Goal: Task Accomplishment & Management: Use online tool/utility

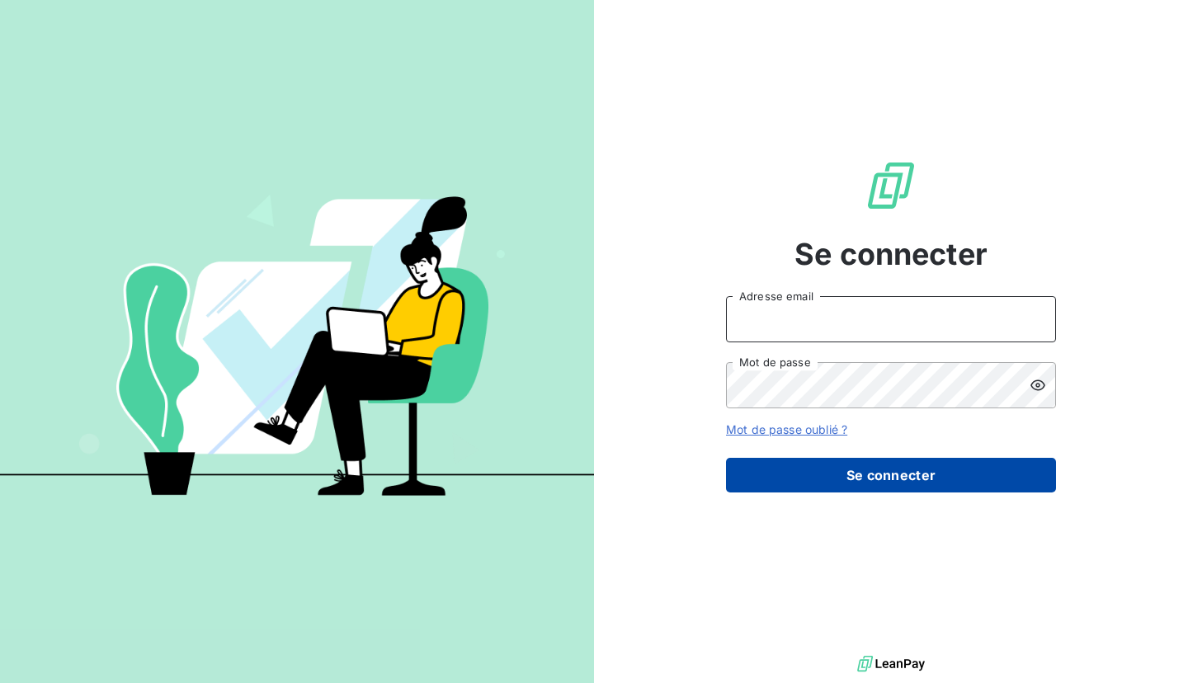
type input "[EMAIL_ADDRESS][DOMAIN_NAME]"
click at [892, 476] on button "Se connecter" at bounding box center [891, 475] width 330 height 35
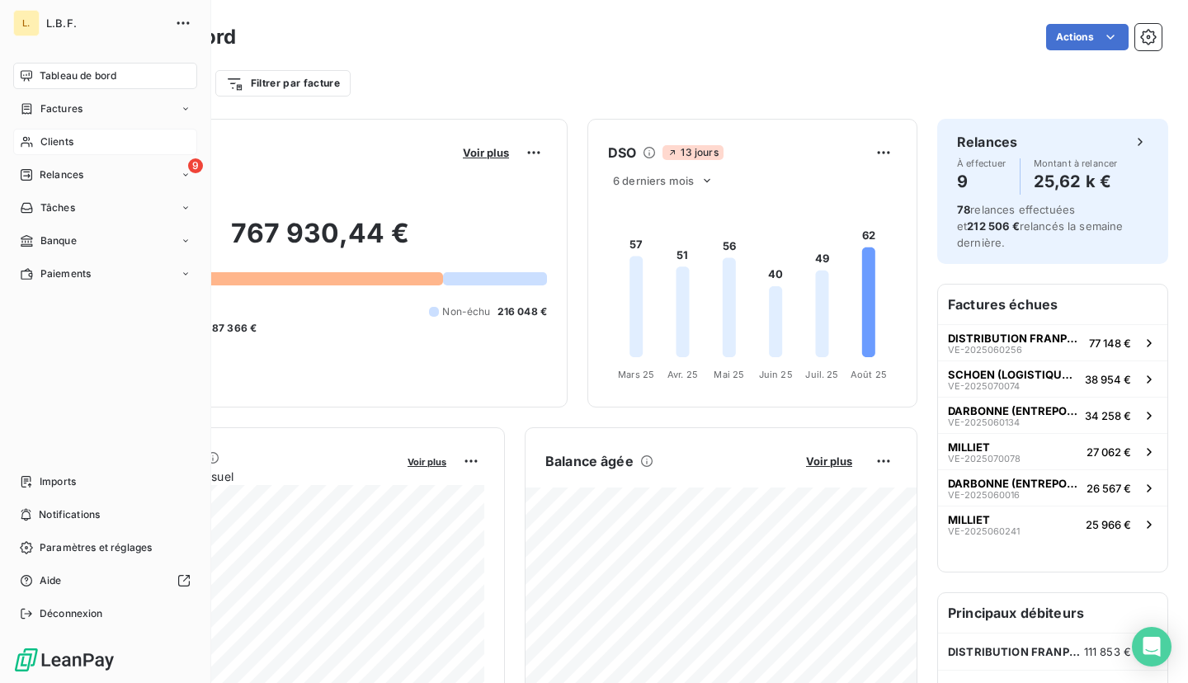
click at [53, 143] on span "Clients" at bounding box center [56, 141] width 33 height 15
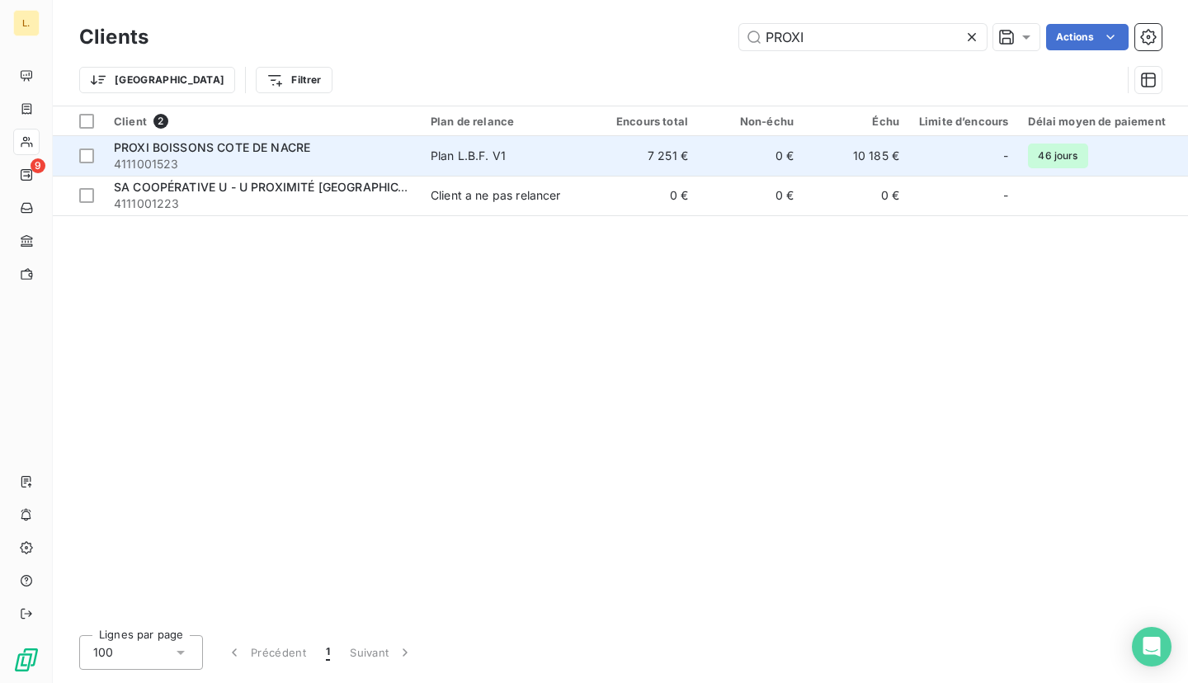
type input "PROXI"
click at [562, 155] on span "Plan L.B.F. V1" at bounding box center [506, 156] width 152 height 16
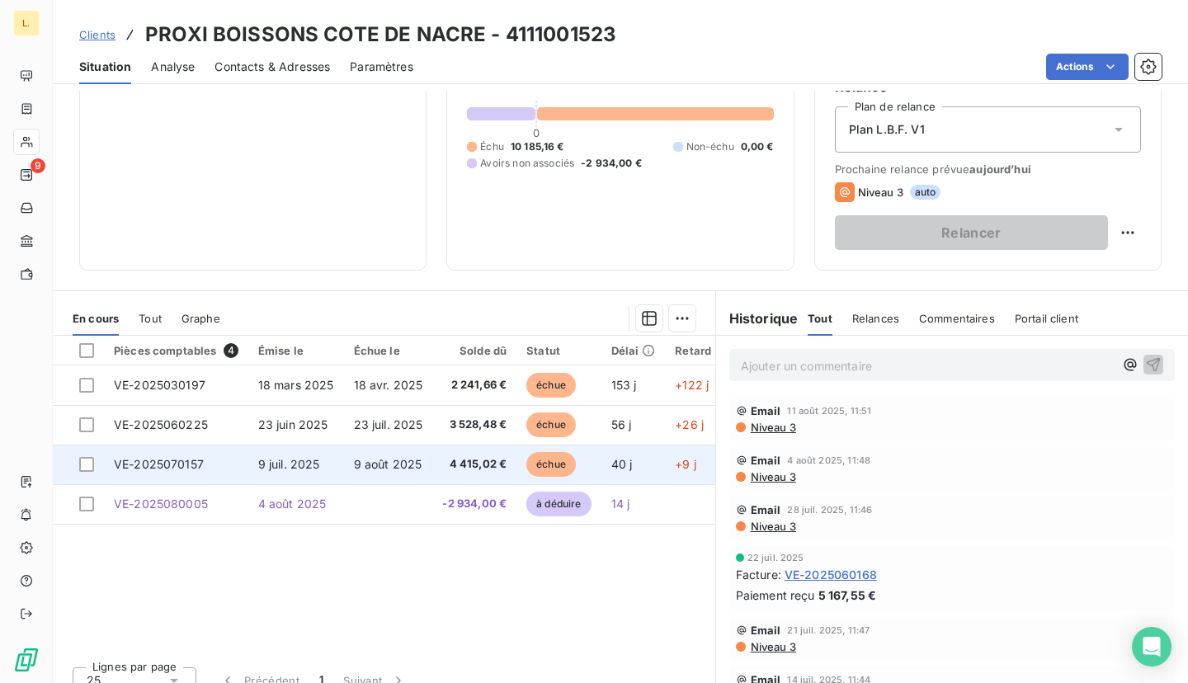
scroll to position [141, 0]
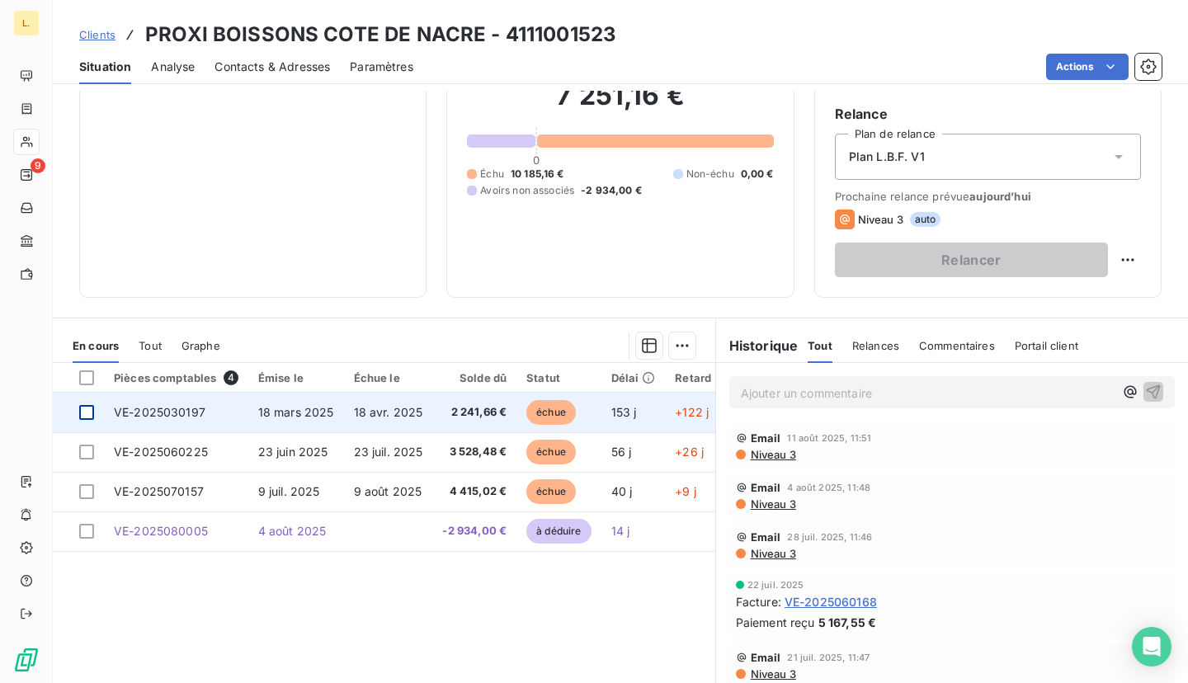
click at [92, 412] on div at bounding box center [86, 412] width 15 height 15
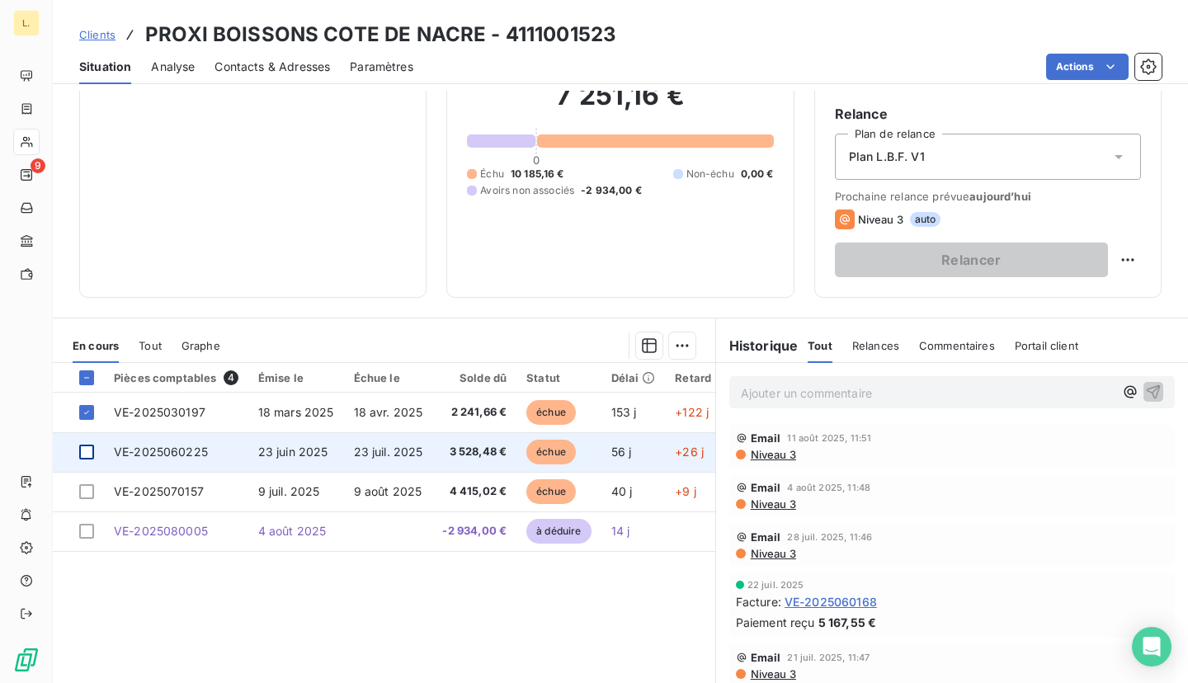
click at [90, 449] on div at bounding box center [86, 452] width 15 height 15
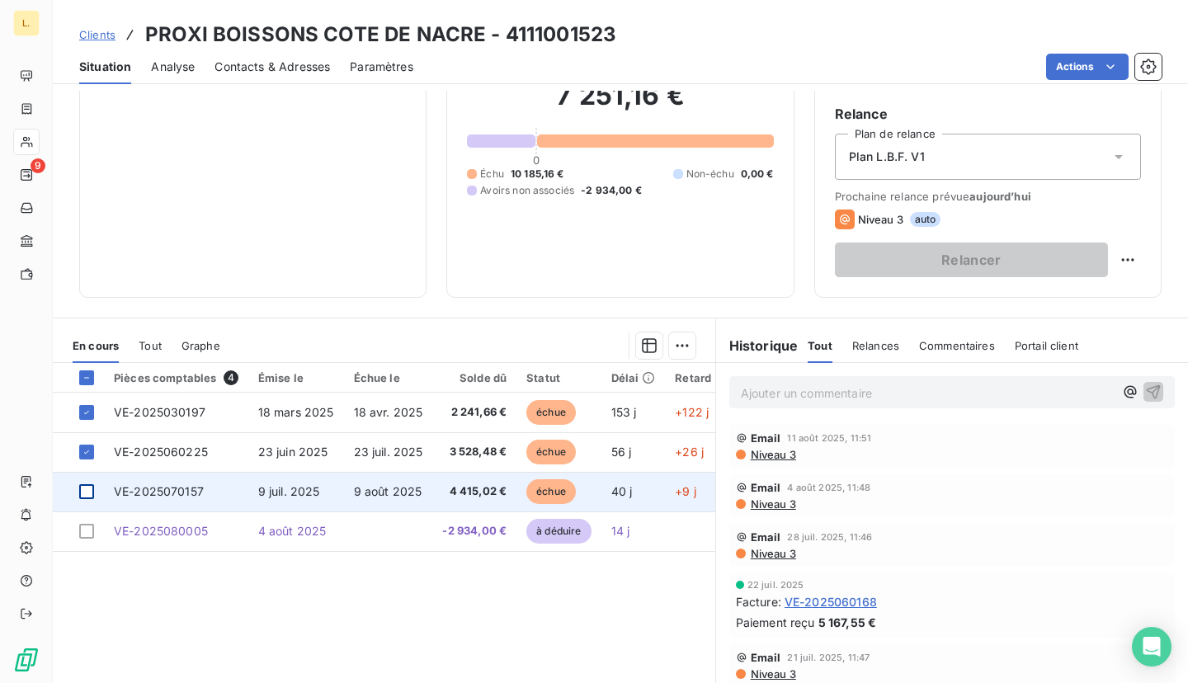
click at [89, 489] on div at bounding box center [86, 491] width 15 height 15
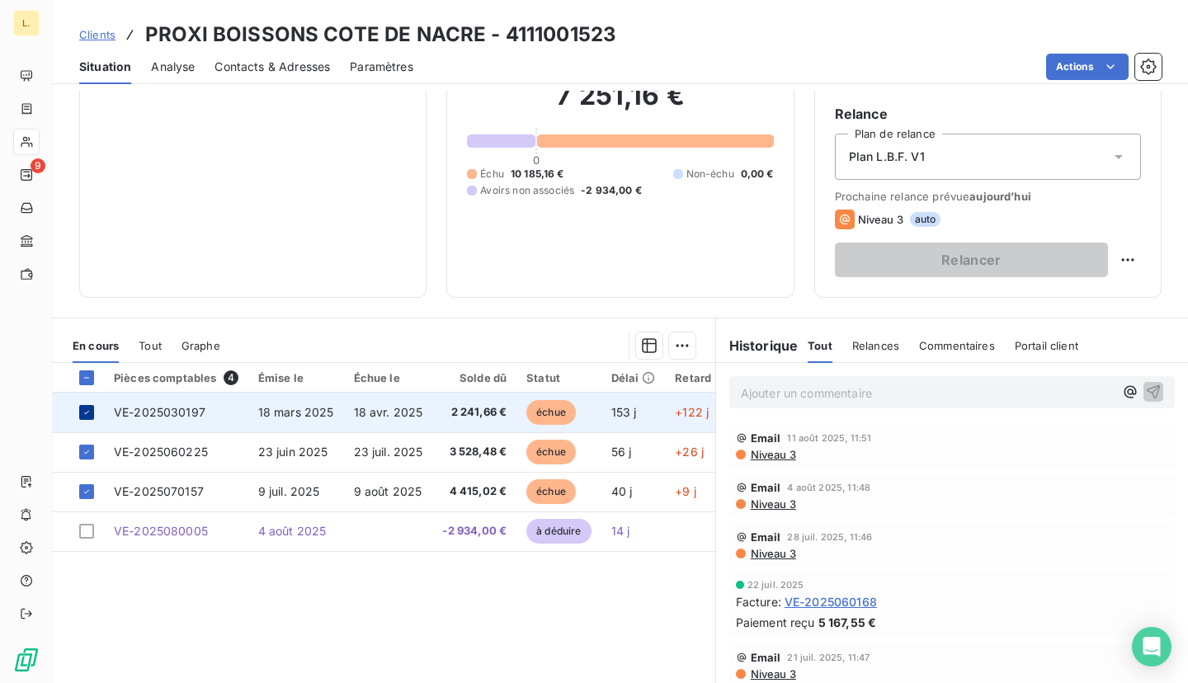
click at [89, 408] on icon at bounding box center [87, 412] width 10 height 10
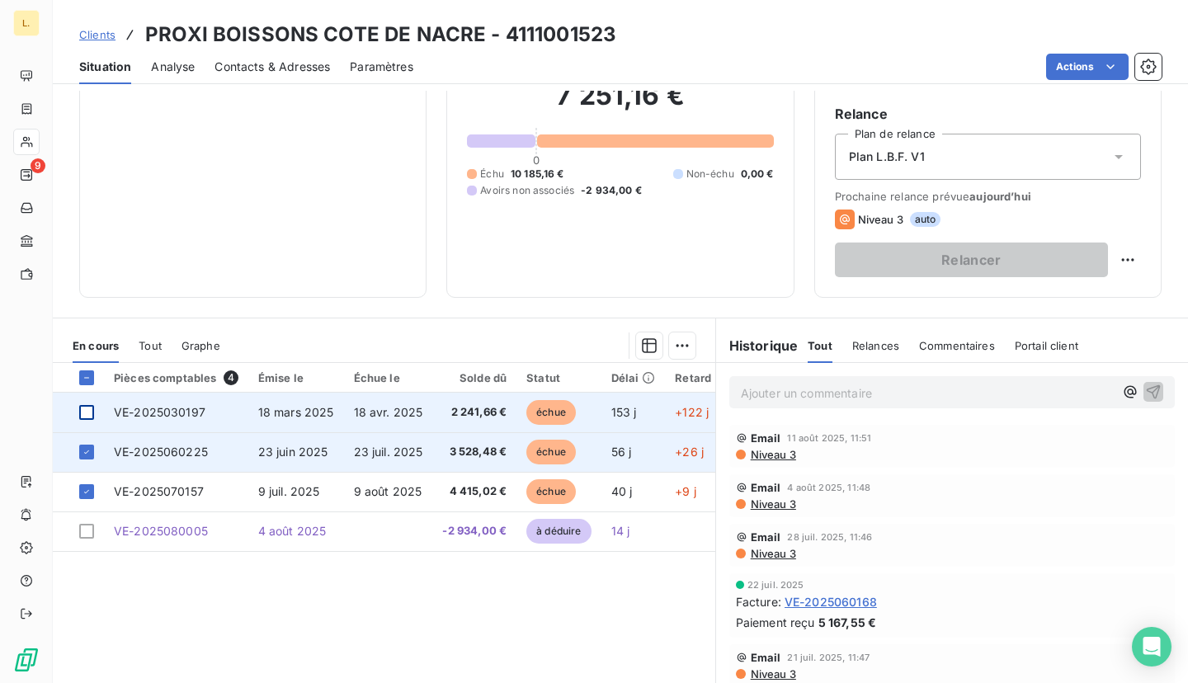
click at [89, 443] on td at bounding box center [78, 452] width 51 height 40
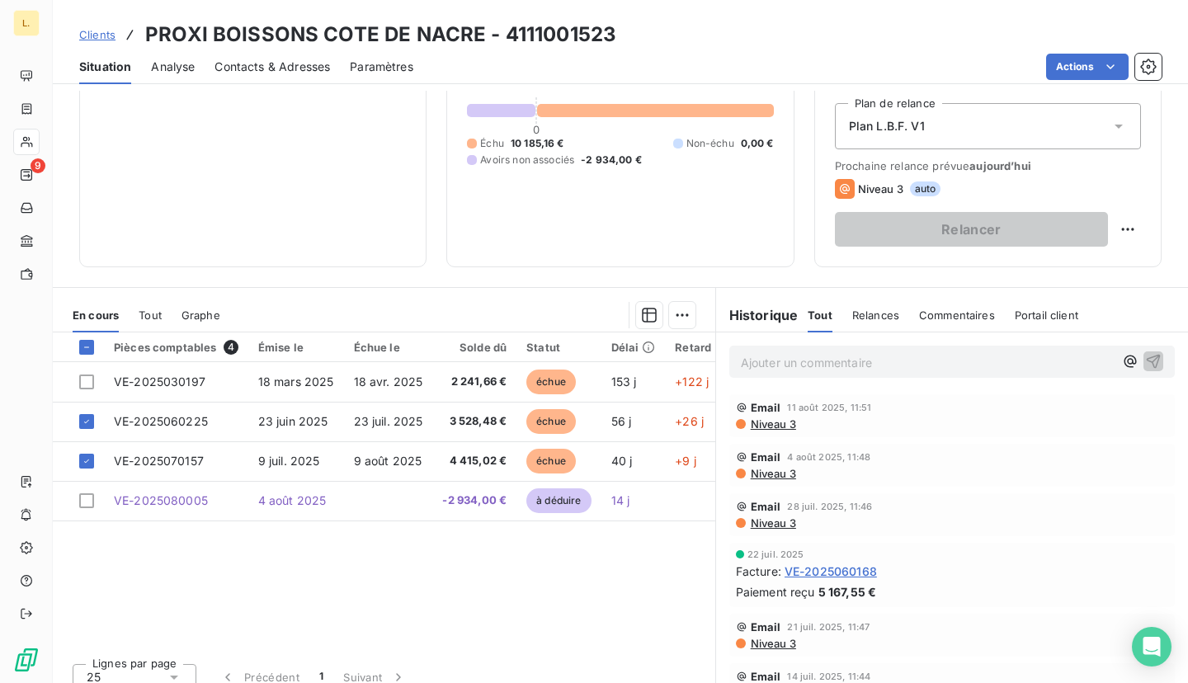
scroll to position [188, 0]
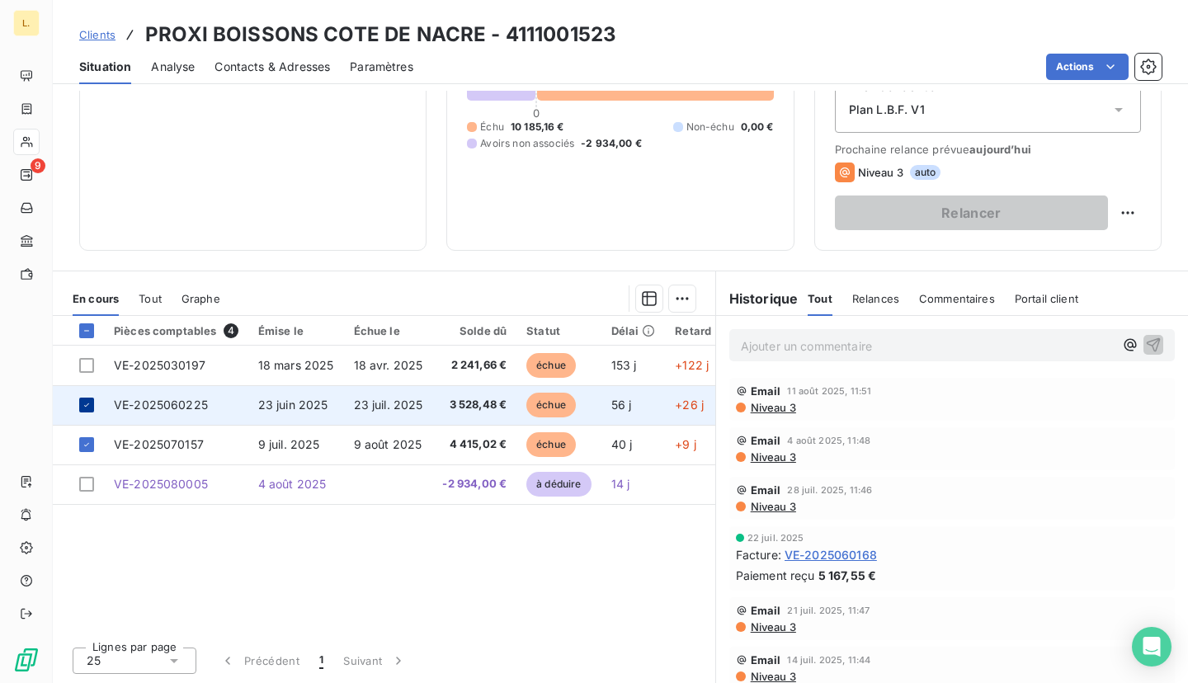
click at [88, 405] on icon at bounding box center [87, 405] width 10 height 10
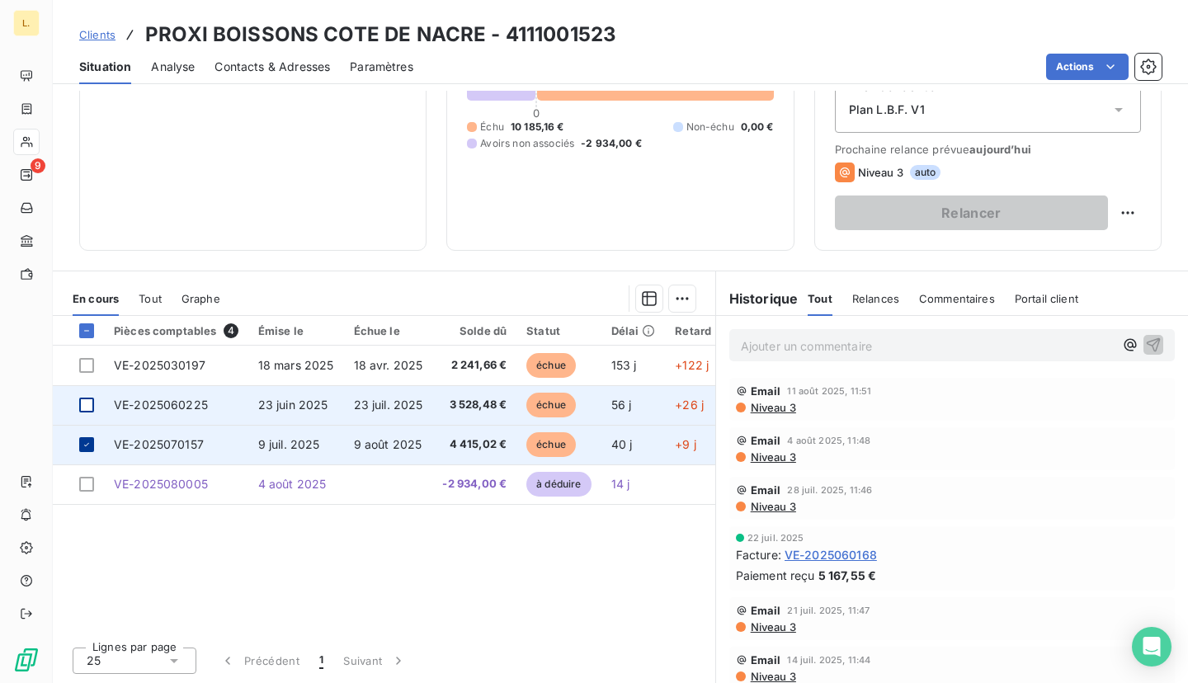
click at [83, 445] on icon at bounding box center [87, 445] width 10 height 10
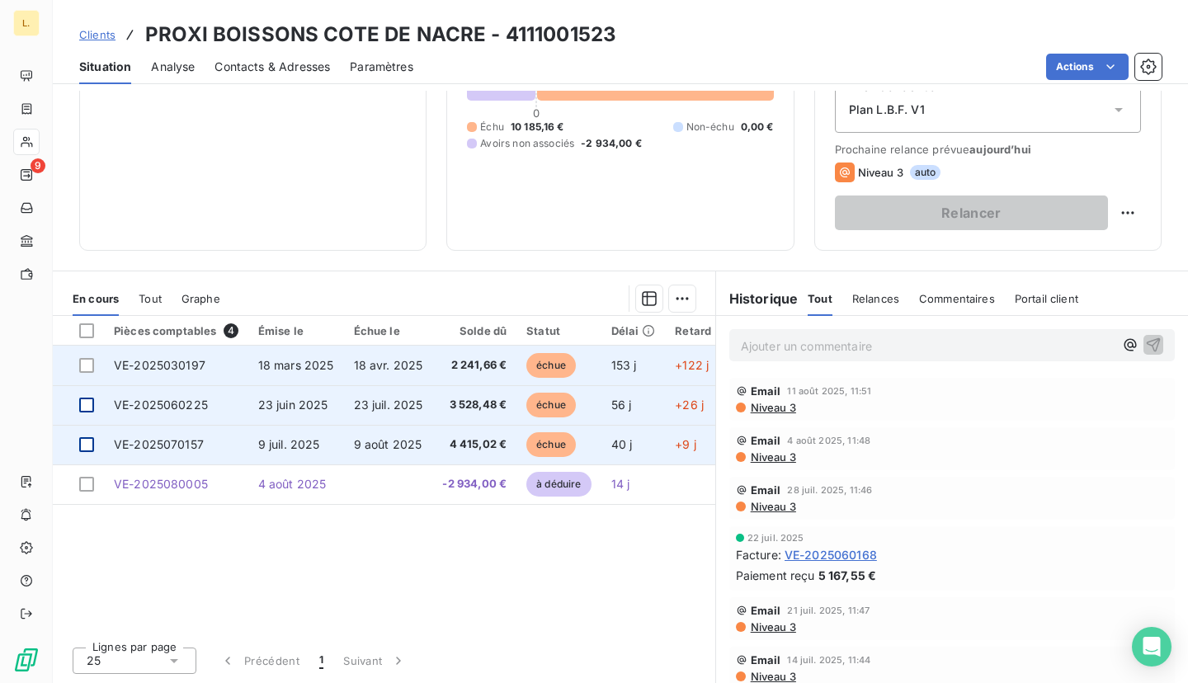
click at [321, 365] on span "18 mars 2025" at bounding box center [296, 365] width 76 height 14
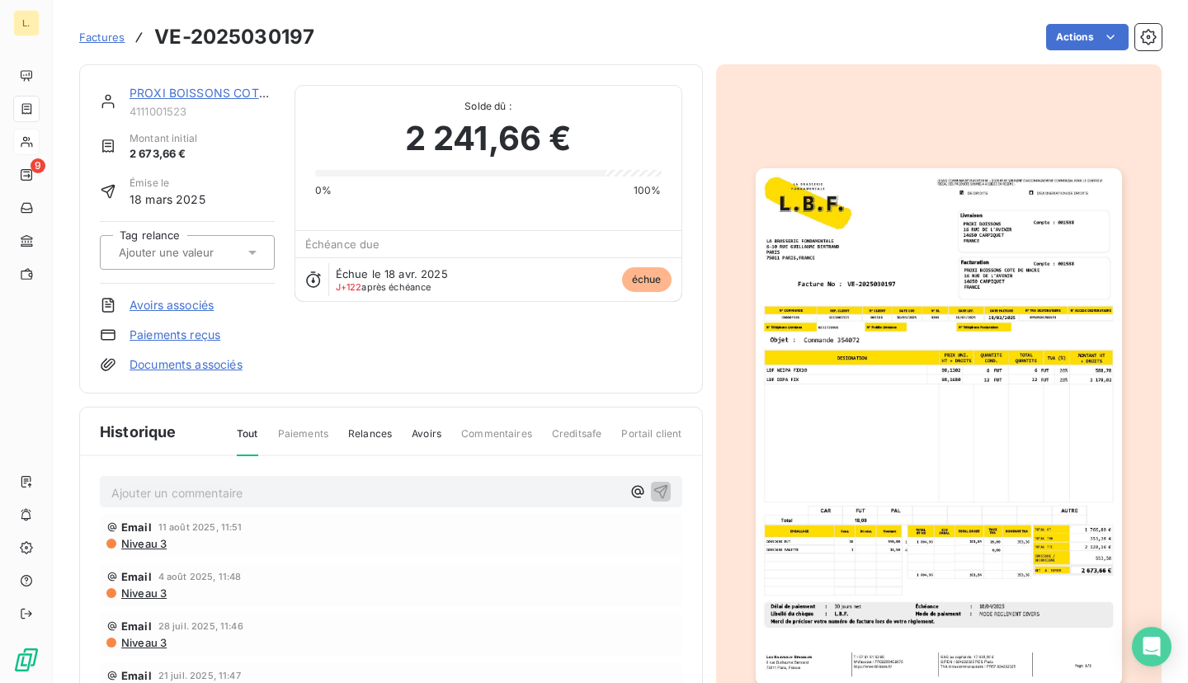
click at [180, 340] on link "Paiements reçus" at bounding box center [174, 335] width 91 height 16
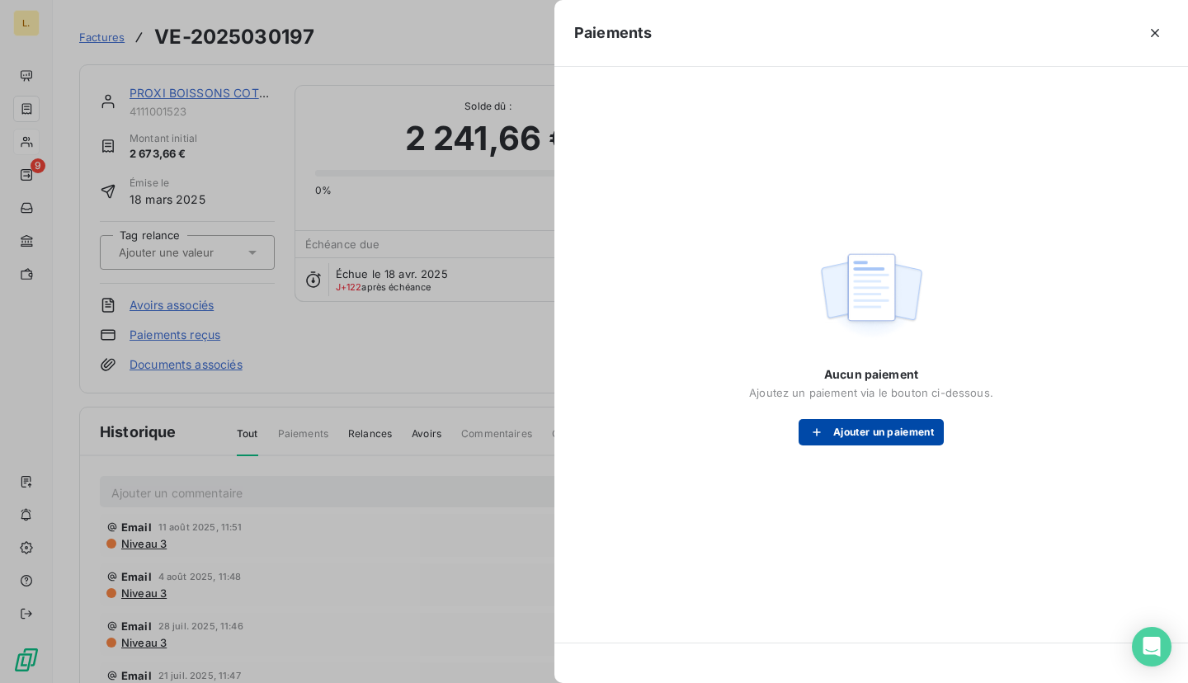
click at [868, 440] on button "Ajouter un paiement" at bounding box center [870, 432] width 145 height 26
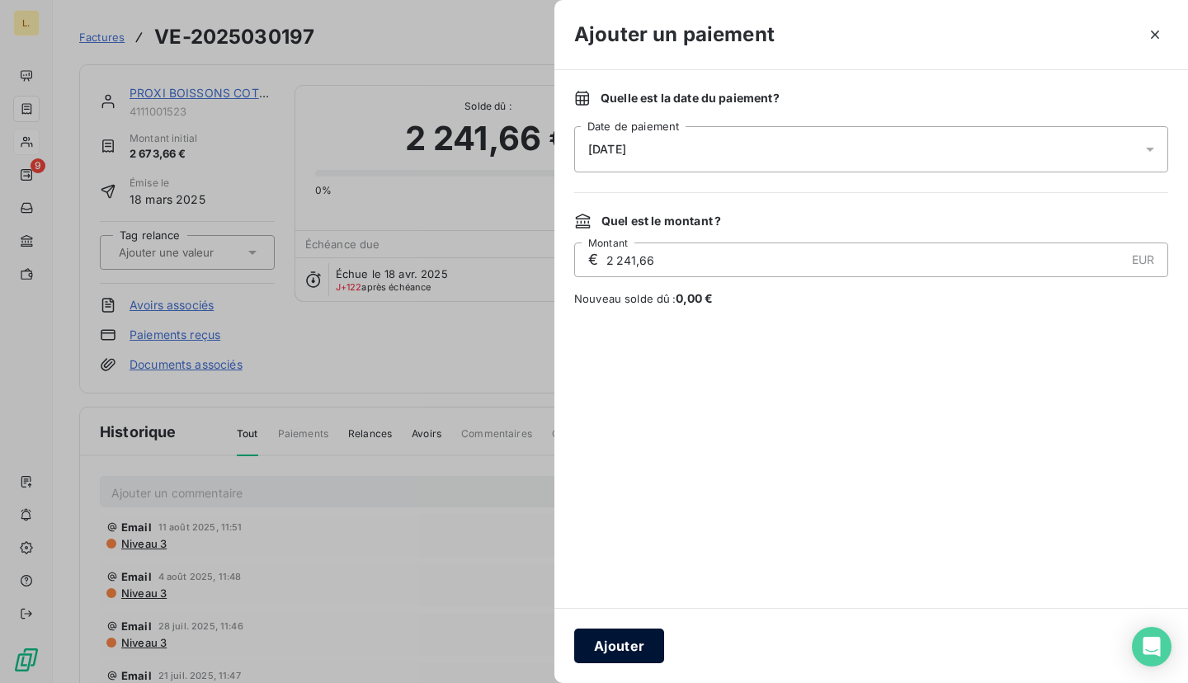
click at [634, 648] on button "Ajouter" at bounding box center [619, 645] width 90 height 35
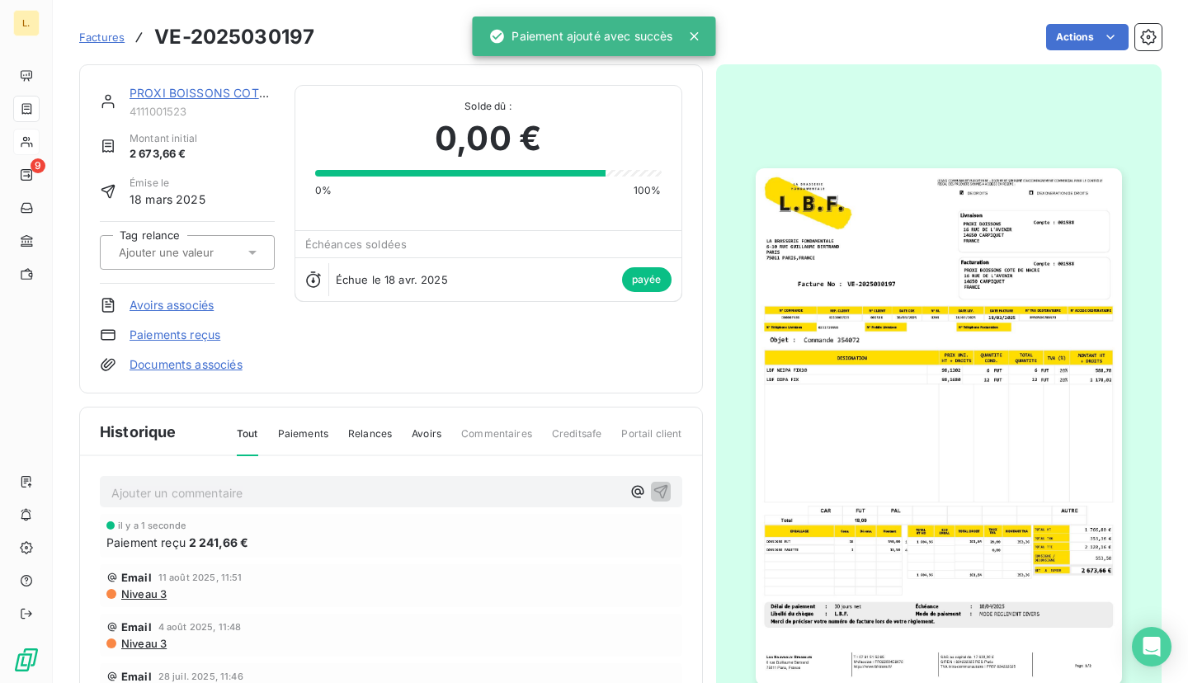
click at [191, 95] on link "PROXI BOISSONS COTE DE NACRE" at bounding box center [228, 93] width 198 height 14
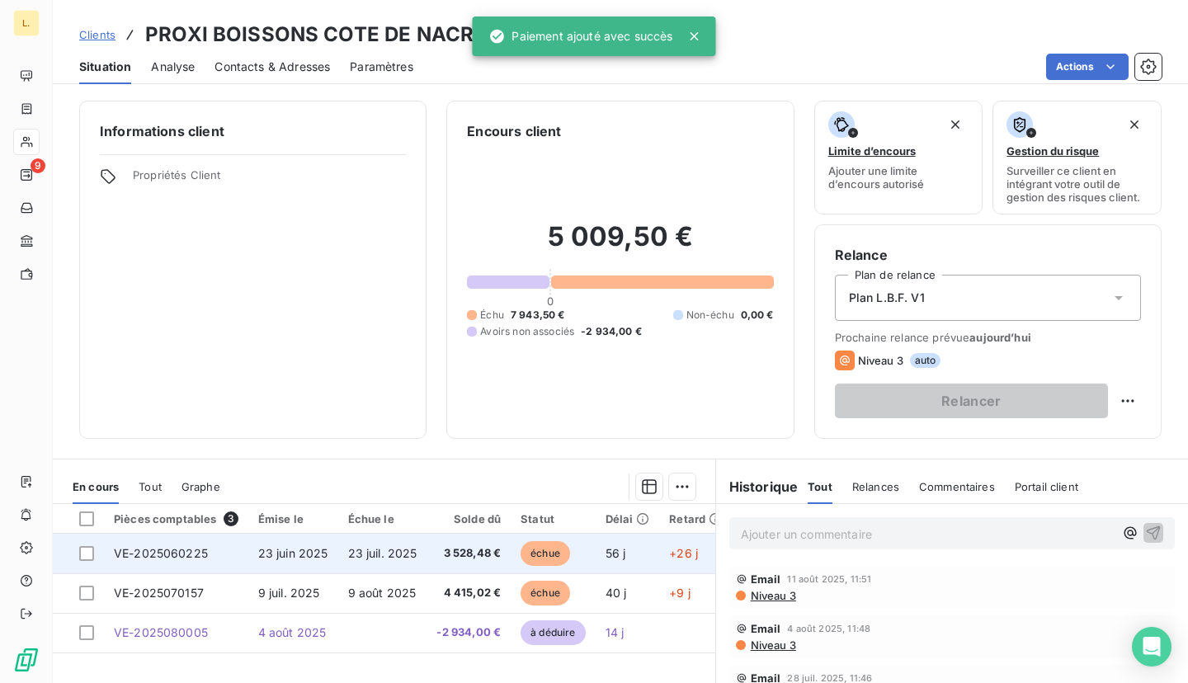
click at [366, 555] on span "23 juil. 2025" at bounding box center [382, 553] width 69 height 14
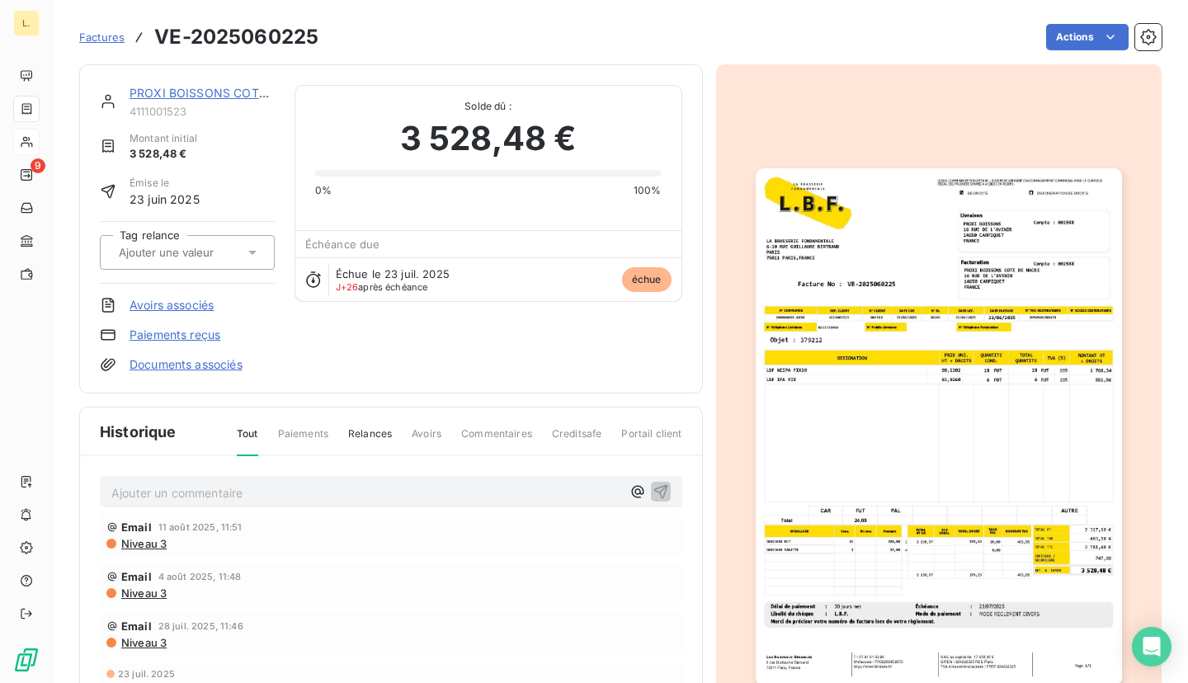
click at [191, 334] on link "Paiements reçus" at bounding box center [174, 335] width 91 height 16
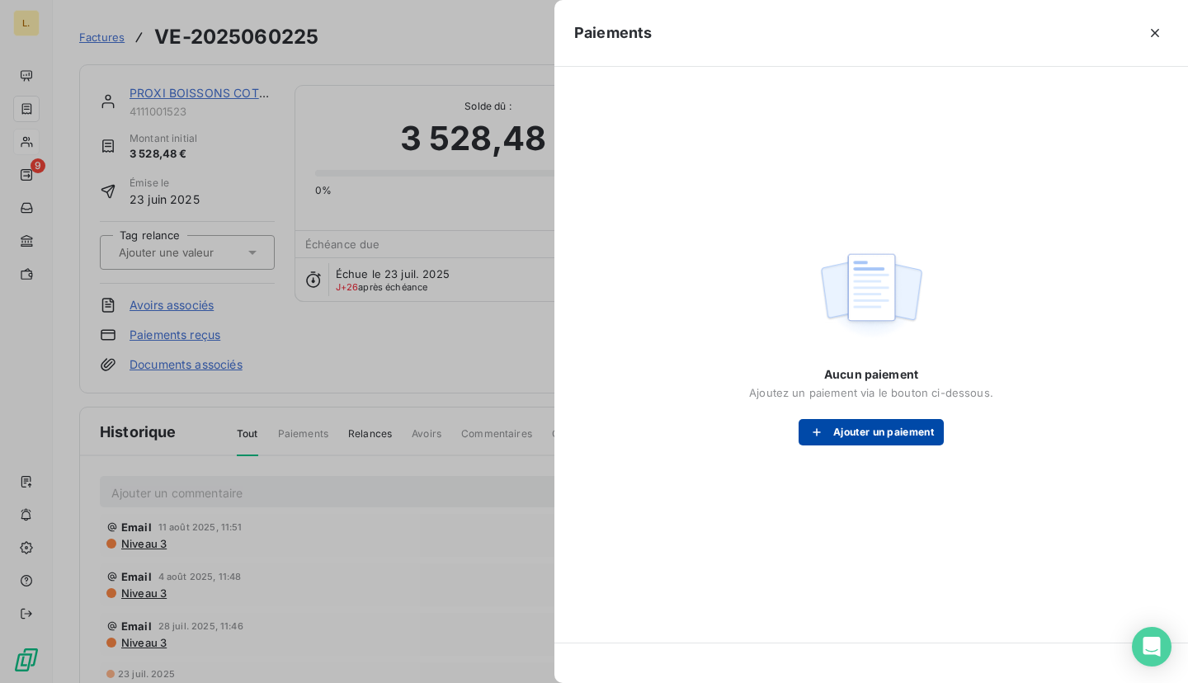
click at [836, 425] on button "Ajouter un paiement" at bounding box center [870, 432] width 145 height 26
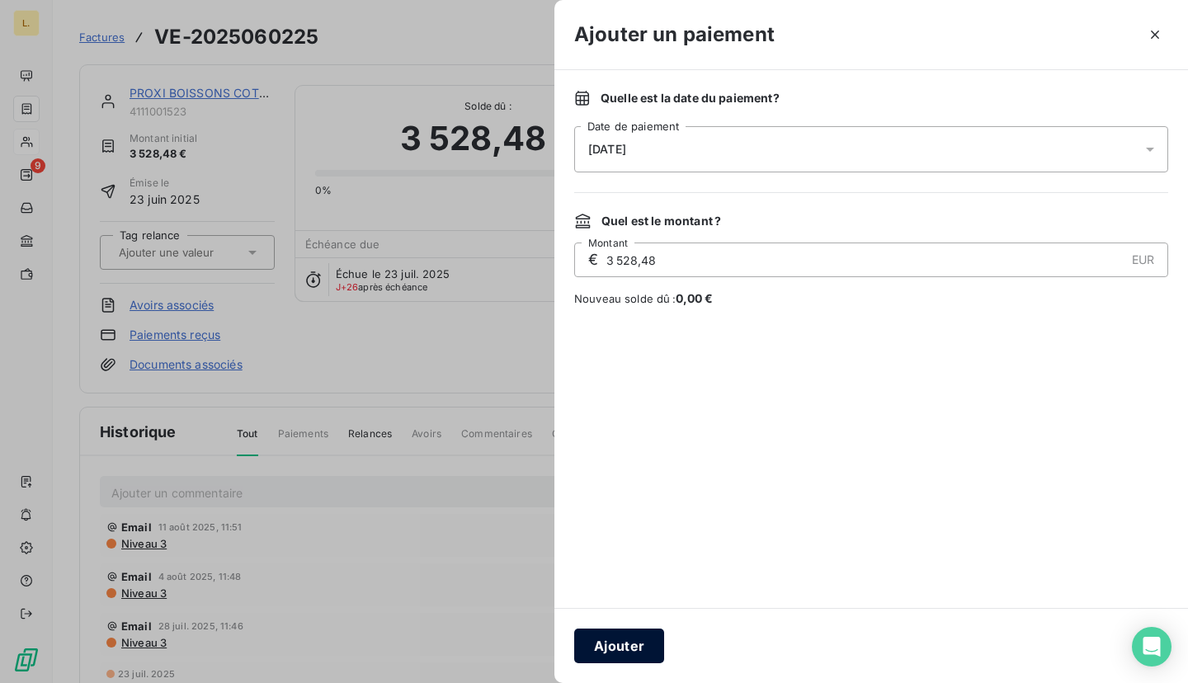
click at [637, 651] on button "Ajouter" at bounding box center [619, 645] width 90 height 35
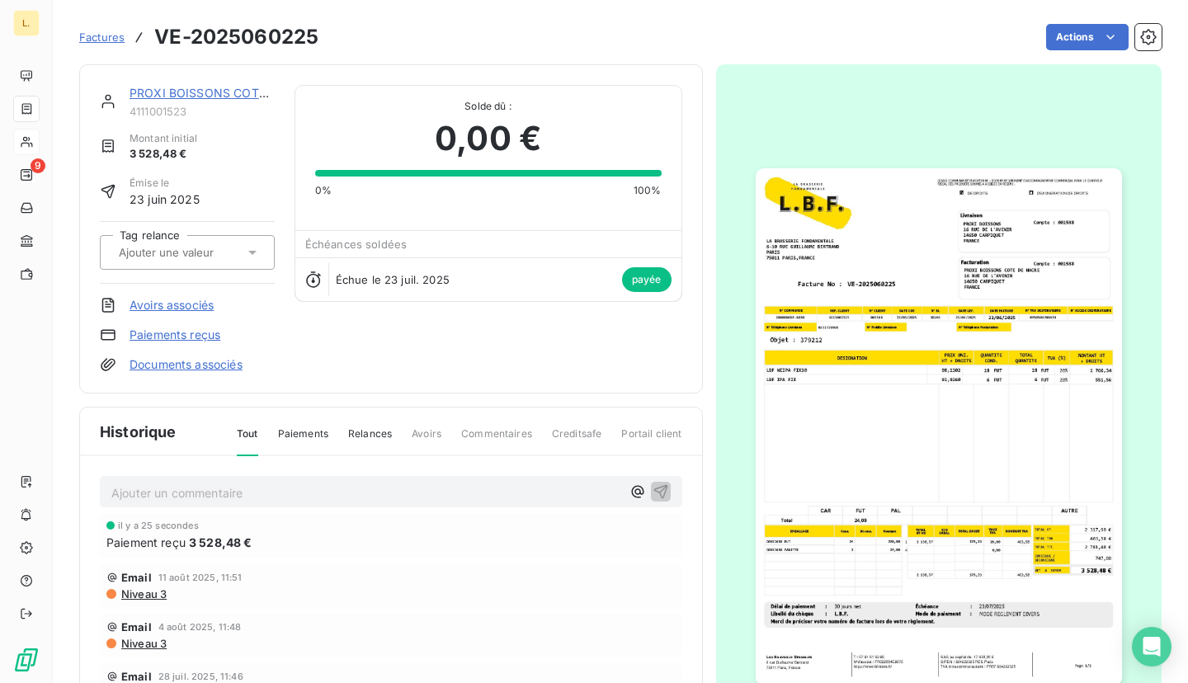
click at [109, 37] on span "Factures" at bounding box center [101, 37] width 45 height 13
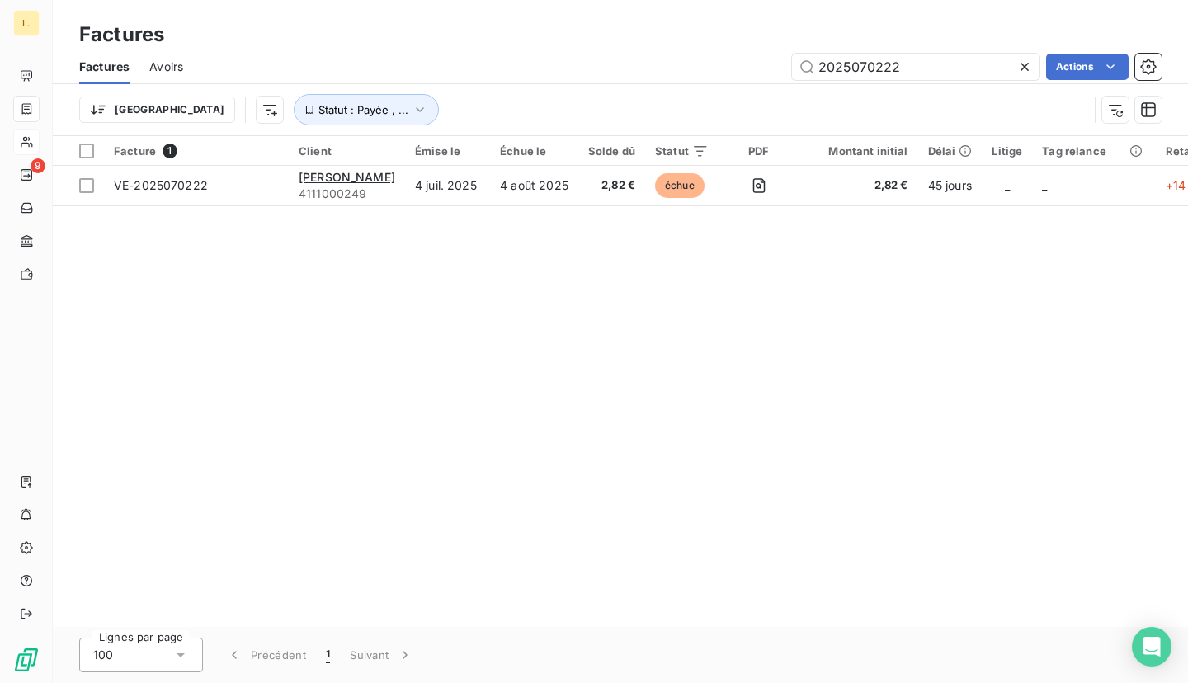
click at [960, 62] on input "2025070222" at bounding box center [915, 67] width 247 height 26
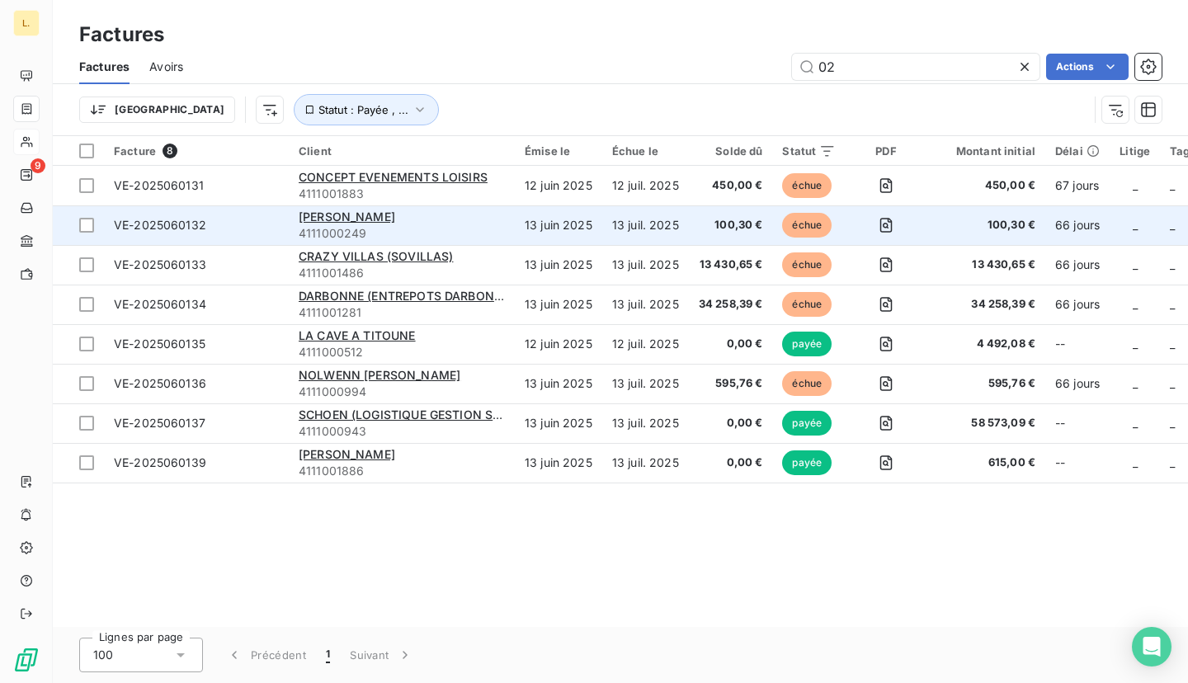
type input "0"
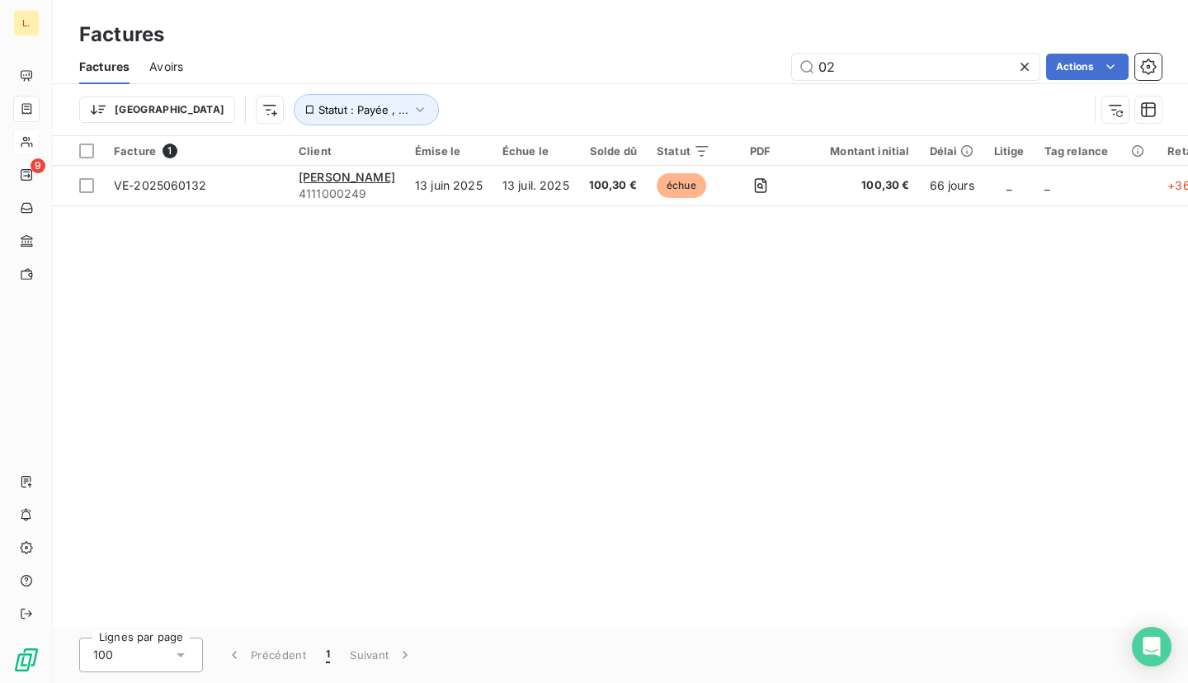
type input "0"
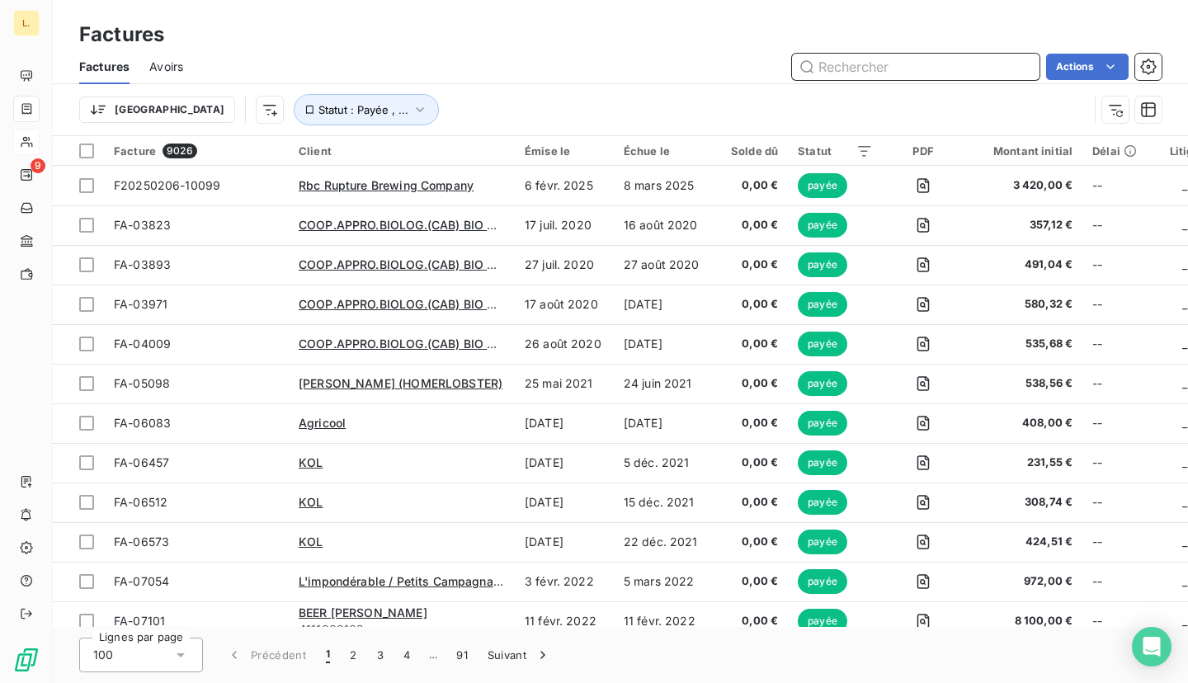
paste input "2025060132"
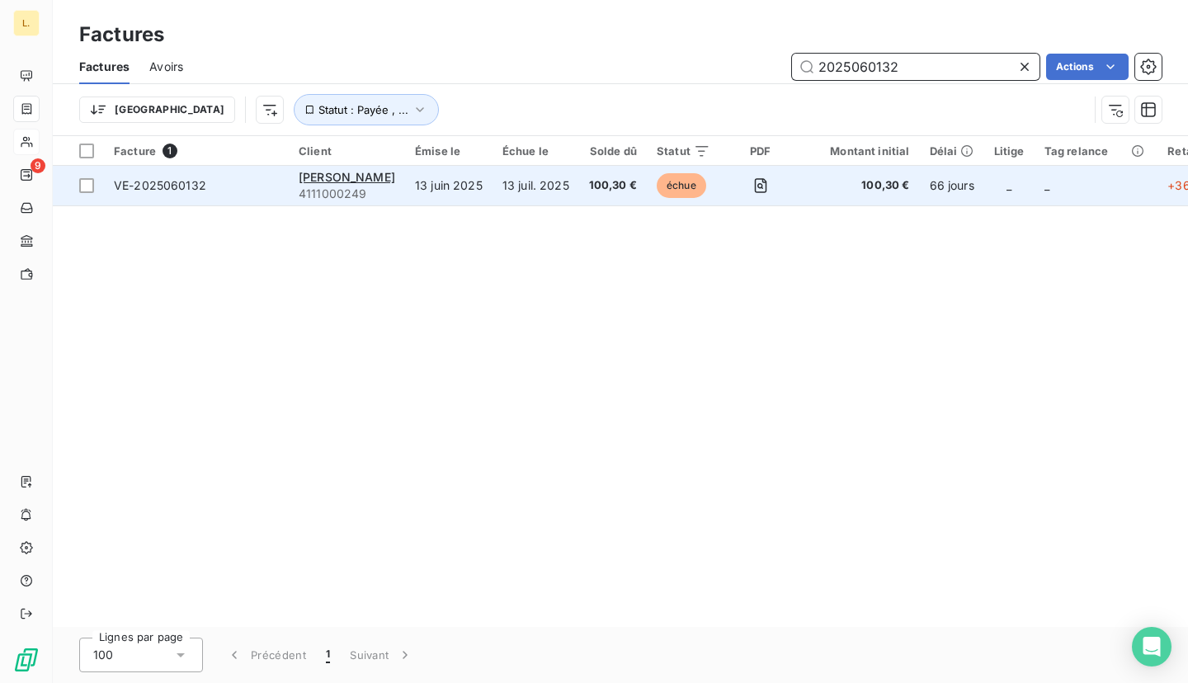
type input "2025060132"
click at [589, 191] on span "100,30 €" at bounding box center [613, 185] width 48 height 16
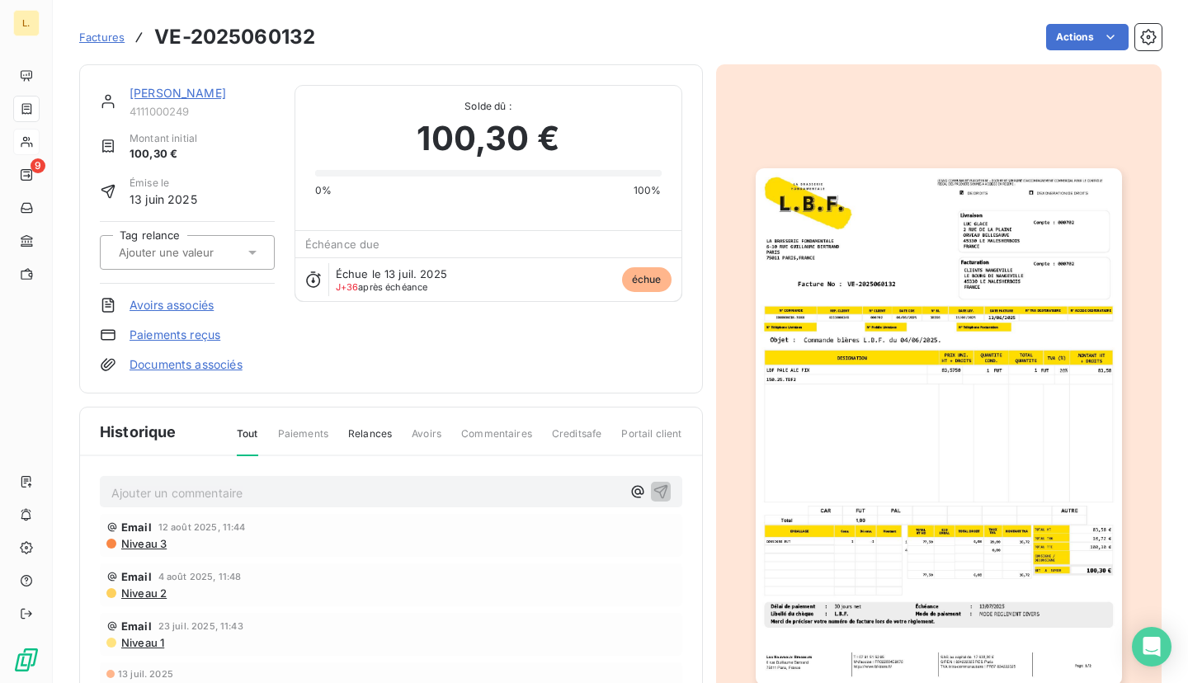
click at [171, 337] on link "Paiements reçus" at bounding box center [174, 335] width 91 height 16
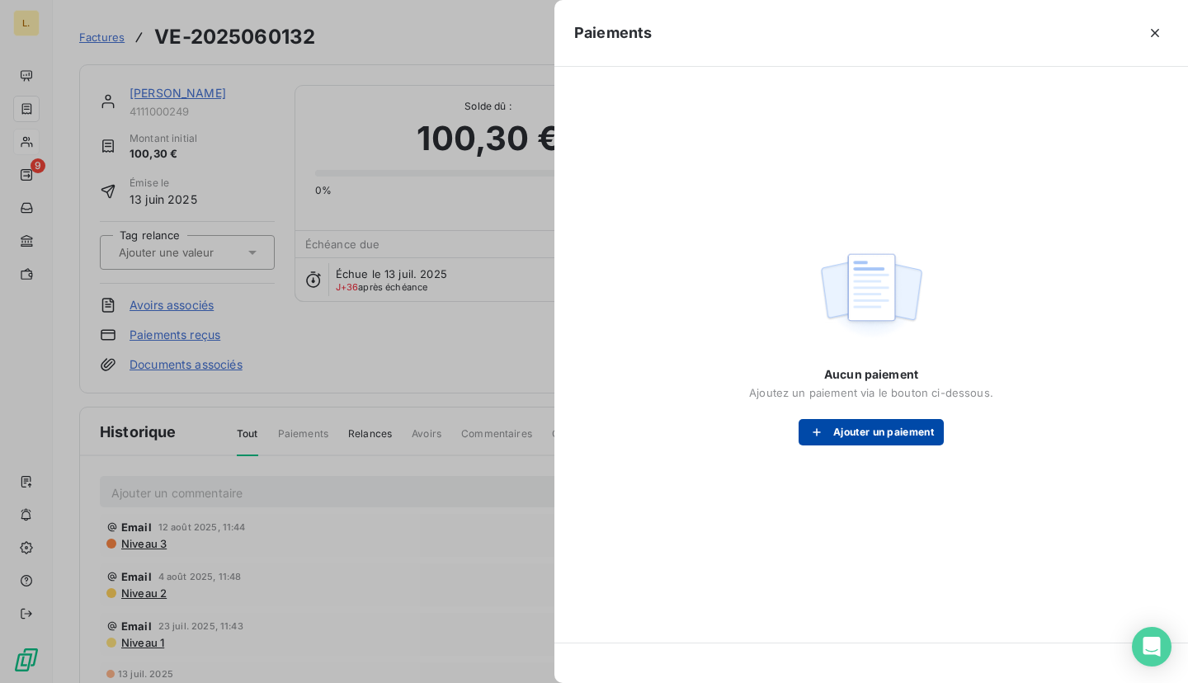
click at [911, 426] on button "Ajouter un paiement" at bounding box center [870, 432] width 145 height 26
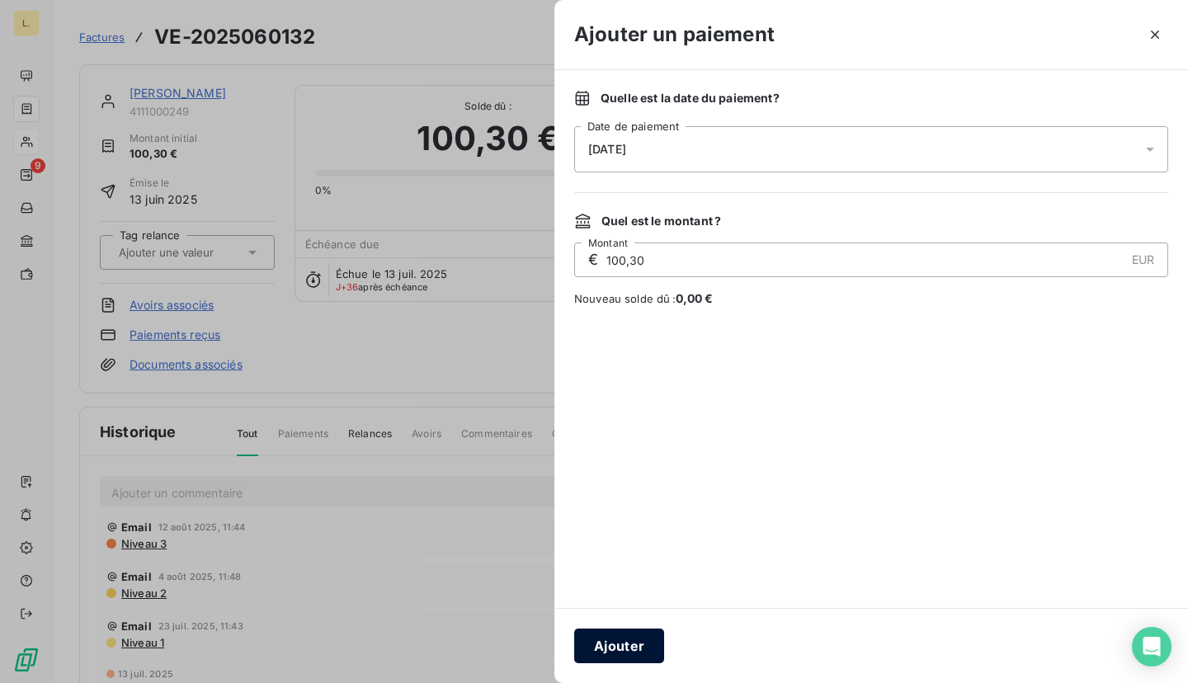
click at [643, 651] on button "Ajouter" at bounding box center [619, 645] width 90 height 35
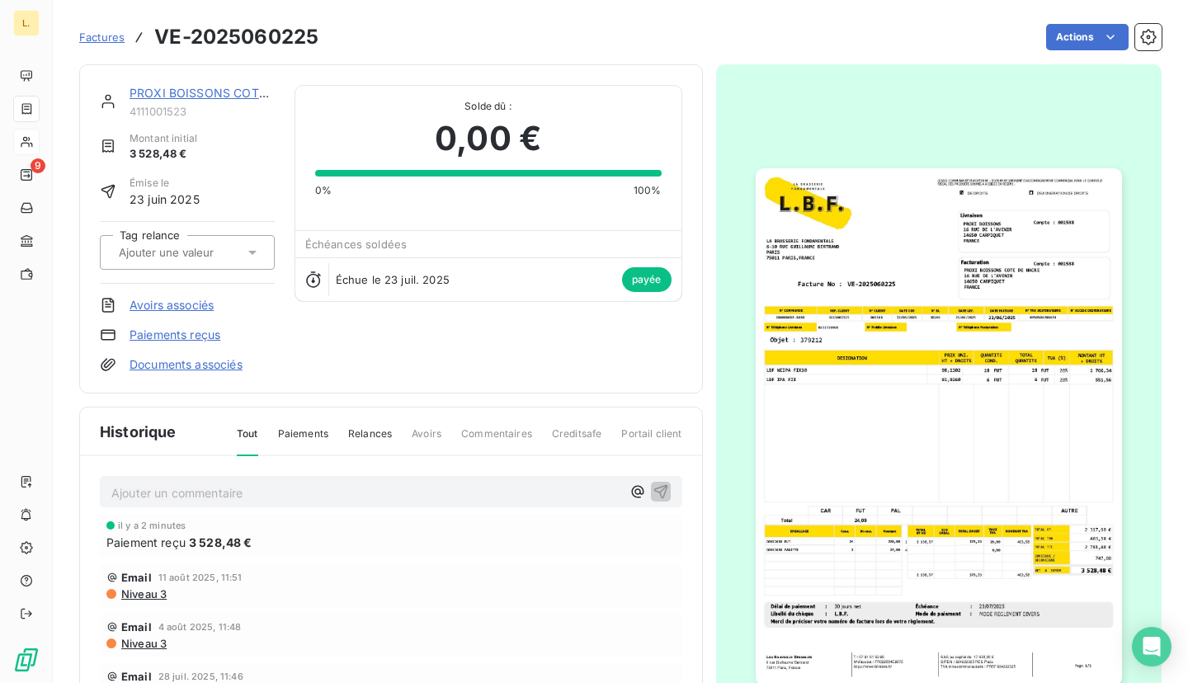
click at [101, 40] on span "Factures" at bounding box center [101, 37] width 45 height 13
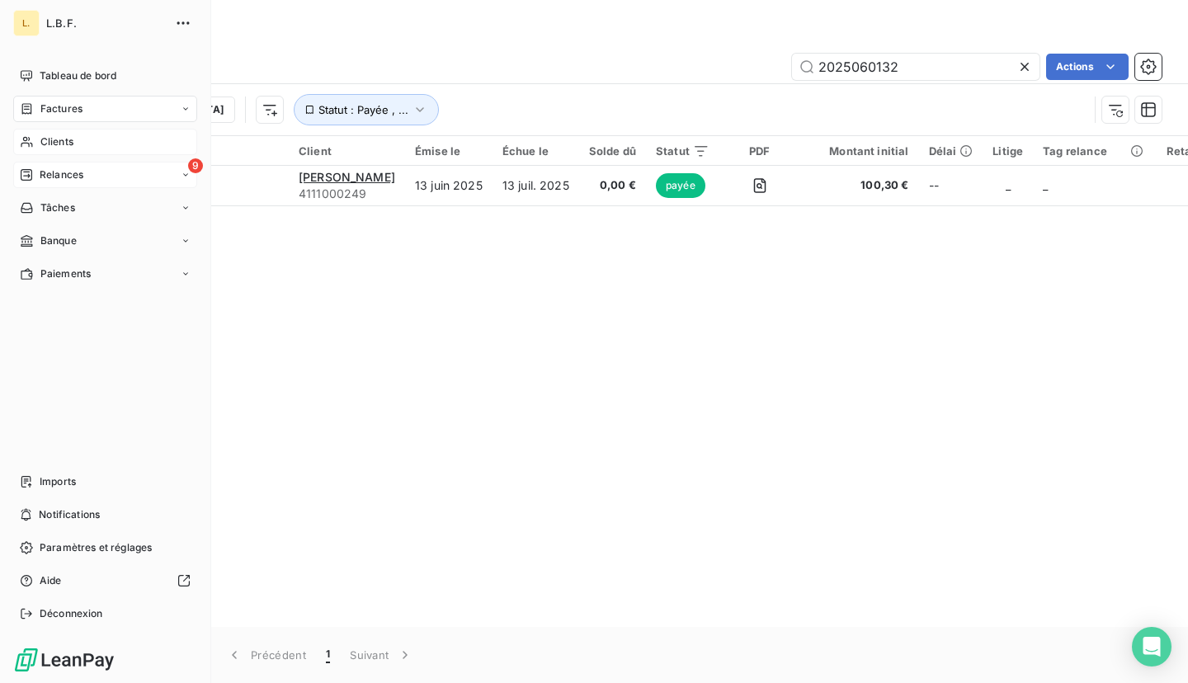
click at [162, 173] on div "9 Relances" at bounding box center [105, 175] width 184 height 26
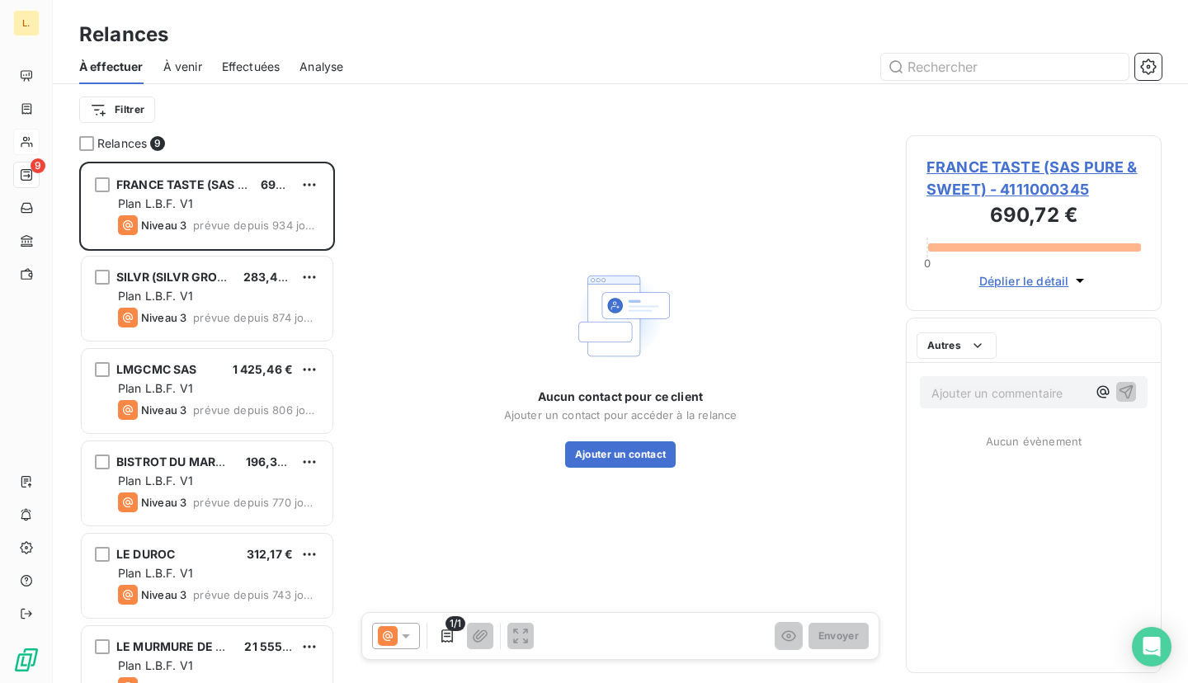
scroll to position [521, 256]
